Goal: Information Seeking & Learning: Learn about a topic

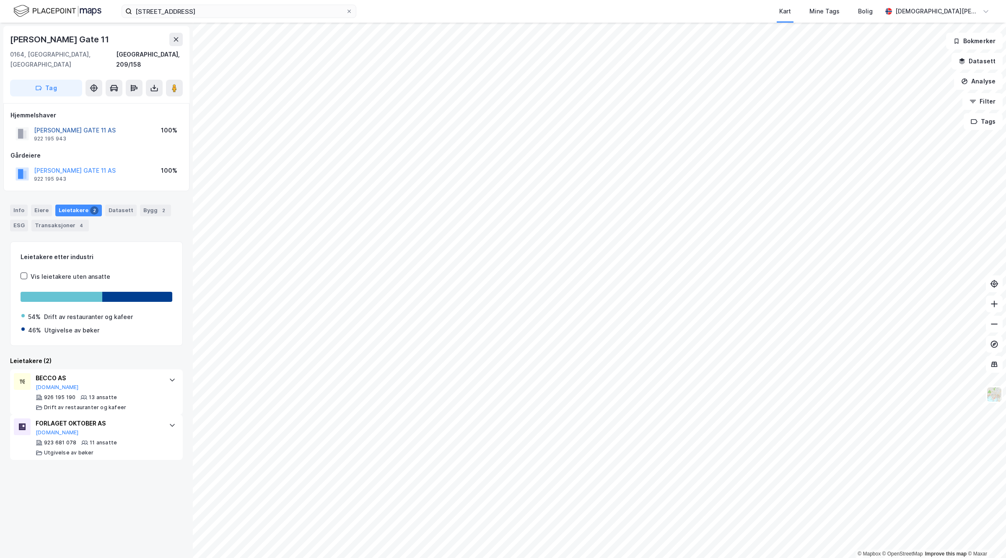
click at [0, 0] on button "[PERSON_NAME] GATE 11 AS" at bounding box center [0, 0] width 0 height 0
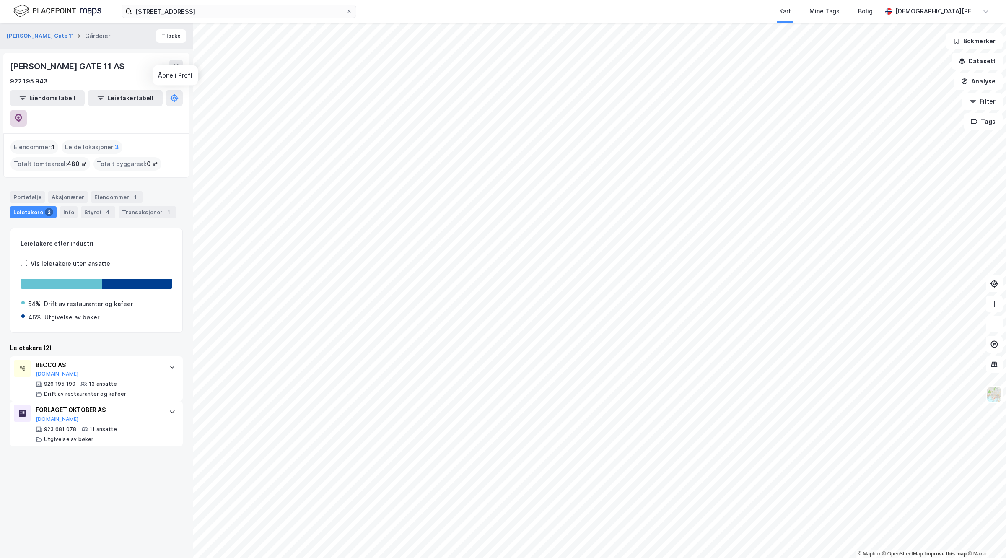
click at [27, 110] on button at bounding box center [18, 118] width 17 height 17
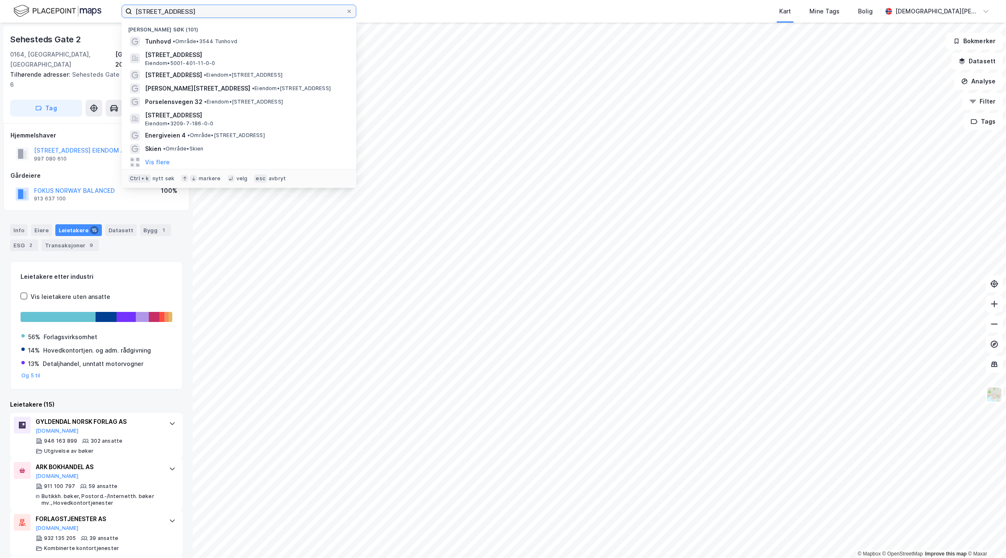
drag, startPoint x: 248, startPoint y: 12, endPoint x: -29, endPoint y: 11, distance: 276.7
click at [0, 11] on html "Drammensveien 103D [GEOGRAPHIC_DATA] søk (101) [GEOGRAPHIC_DATA] • Område • [ST…" at bounding box center [503, 279] width 1006 height 558
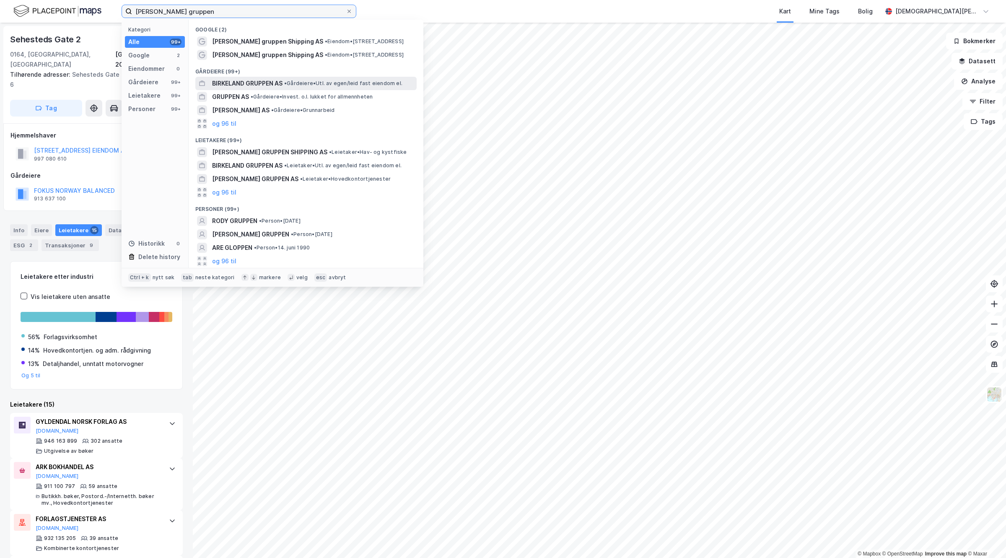
type input "[PERSON_NAME] gruppen"
click at [260, 86] on span "BIRKELAND GRUPPEN AS" at bounding box center [247, 83] width 70 height 10
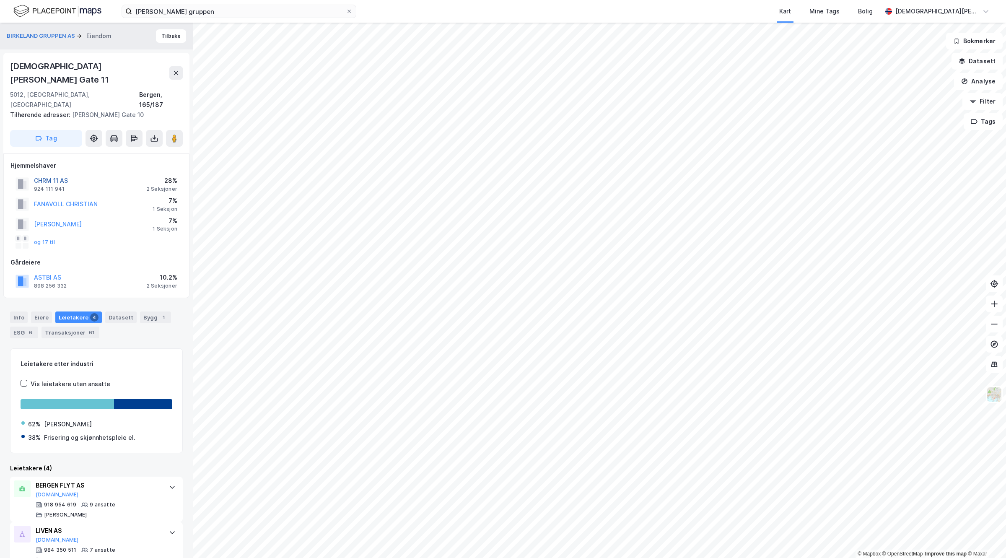
click at [0, 0] on button "CHRM 11 AS" at bounding box center [0, 0] width 0 height 0
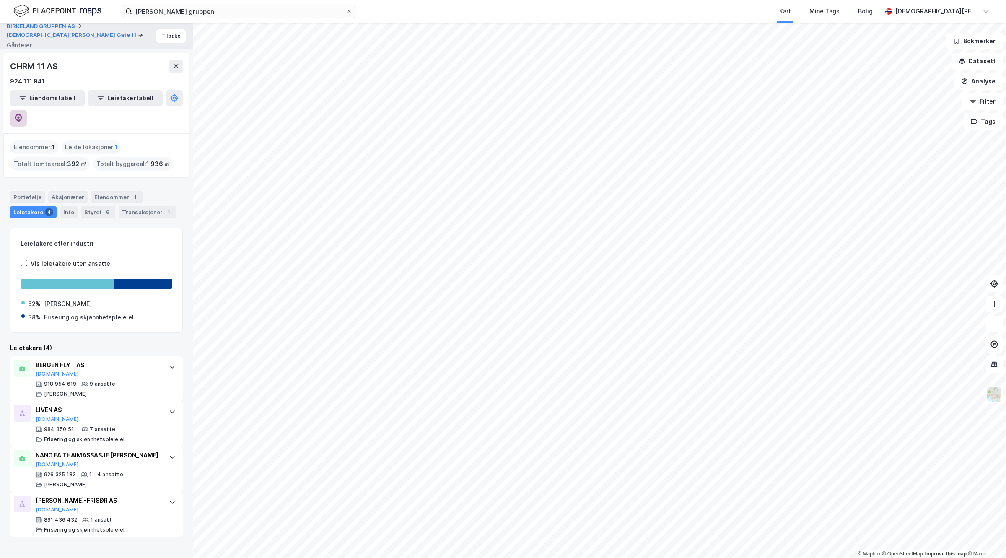
click at [22, 114] on icon at bounding box center [18, 118] width 7 height 8
